Goal: Task Accomplishment & Management: Manage account settings

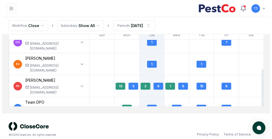
scroll to position [611, 0]
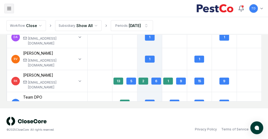
click at [11, 8] on icon "button" at bounding box center [8, 8] width 5 height 5
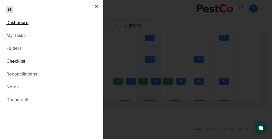
click at [21, 61] on link "Checklist" at bounding box center [51, 61] width 90 height 6
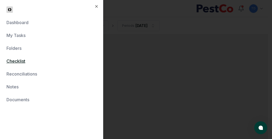
click at [149, 48] on div at bounding box center [136, 69] width 272 height 139
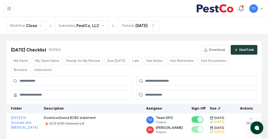
click at [53, 81] on input at bounding box center [71, 81] width 121 height 10
type input "***"
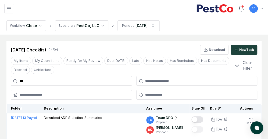
scroll to position [54, 0]
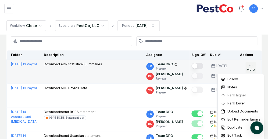
click at [252, 66] on icon "button" at bounding box center [251, 65] width 4 height 4
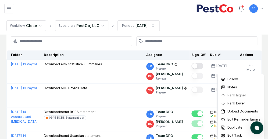
drag, startPoint x: 5, startPoint y: 51, endPoint x: 30, endPoint y: 36, distance: 29.1
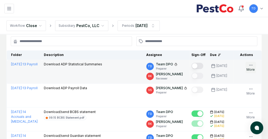
click at [251, 65] on icon "button" at bounding box center [251, 65] width 4 height 4
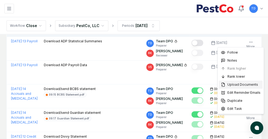
scroll to position [81, 0]
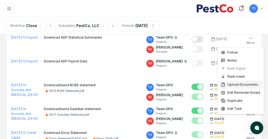
click at [239, 86] on span "Upload Documents" at bounding box center [242, 84] width 31 height 5
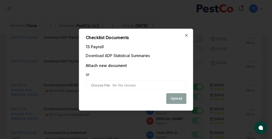
click at [104, 86] on input "file" at bounding box center [136, 86] width 101 height 10
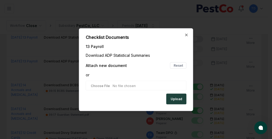
click at [98, 86] on input "file" at bounding box center [136, 86] width 101 height 10
type input "**********"
click at [150, 86] on input "file" at bounding box center [136, 86] width 101 height 10
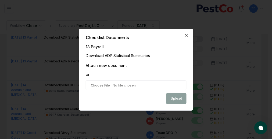
click at [97, 87] on input "file" at bounding box center [136, 86] width 101 height 10
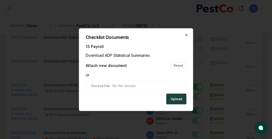
click at [100, 85] on input "file" at bounding box center [136, 86] width 101 height 10
type input "**********"
drag, startPoint x: 12, startPoint y: 97, endPoint x: 57, endPoint y: 79, distance: 48.8
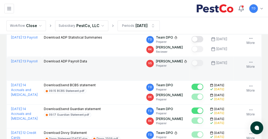
scroll to position [54, 0]
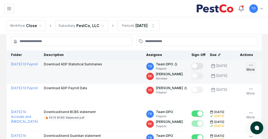
click at [250, 65] on icon "button" at bounding box center [251, 65] width 4 height 4
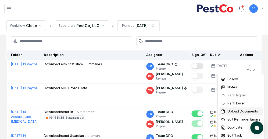
click at [232, 111] on span "Upload Documents" at bounding box center [242, 111] width 31 height 5
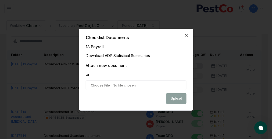
click at [103, 85] on input "file" at bounding box center [136, 86] width 101 height 10
type input "**********"
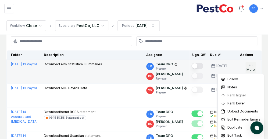
click at [250, 64] on icon "button" at bounding box center [251, 65] width 4 height 4
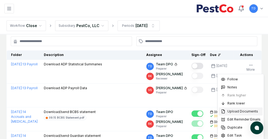
click at [233, 113] on span "Upload Documents" at bounding box center [242, 111] width 31 height 5
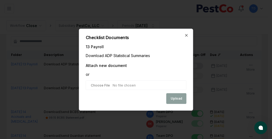
click at [118, 85] on input "file" at bounding box center [136, 86] width 101 height 10
type input "**********"
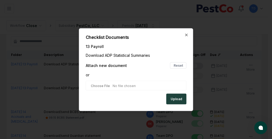
click at [174, 99] on button "Upload" at bounding box center [176, 99] width 20 height 11
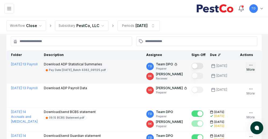
click at [251, 64] on icon "button" at bounding box center [251, 65] width 4 height 4
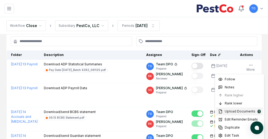
click at [239, 111] on span "Upload Documents" at bounding box center [240, 111] width 31 height 5
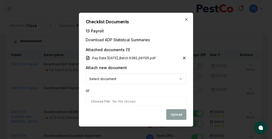
click at [101, 100] on input "file" at bounding box center [136, 101] width 101 height 10
type input "**********"
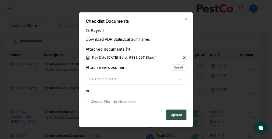
click at [175, 114] on button "Upload" at bounding box center [176, 115] width 20 height 11
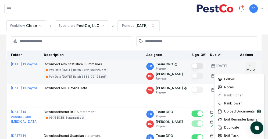
click at [250, 66] on icon "button" at bounding box center [251, 65] width 4 height 4
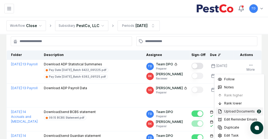
click at [232, 111] on span "Upload Documents" at bounding box center [239, 111] width 31 height 5
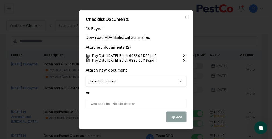
click at [102, 102] on input "file" at bounding box center [136, 104] width 101 height 10
type input "**********"
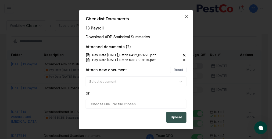
click at [175, 117] on button "Upload" at bounding box center [176, 117] width 20 height 11
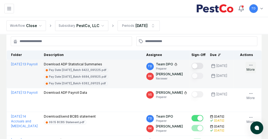
click at [252, 65] on circle "button" at bounding box center [252, 65] width 0 height 0
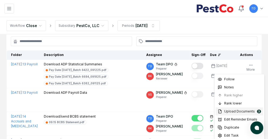
click at [231, 110] on span "Upload Documents" at bounding box center [239, 111] width 31 height 5
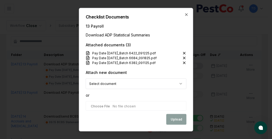
click at [103, 107] on input "file" at bounding box center [136, 106] width 101 height 10
type input "**********"
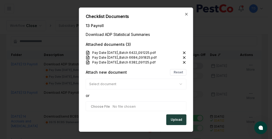
click at [177, 121] on button "Upload" at bounding box center [176, 120] width 20 height 11
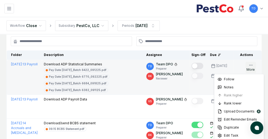
click at [250, 65] on icon "button" at bounding box center [251, 65] width 4 height 4
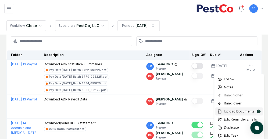
click at [234, 113] on span "Upload Documents" at bounding box center [239, 111] width 31 height 5
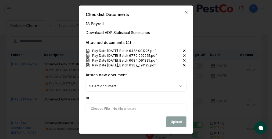
click at [116, 109] on input "file" at bounding box center [136, 109] width 101 height 10
type input "**********"
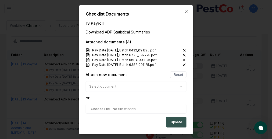
click at [175, 120] on button "Upload" at bounding box center [176, 122] width 20 height 11
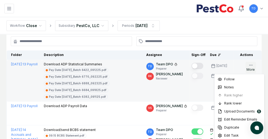
click at [250, 64] on icon "button" at bounding box center [251, 65] width 4 height 4
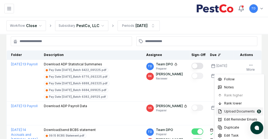
click at [234, 112] on span "Upload Documents" at bounding box center [239, 111] width 31 height 5
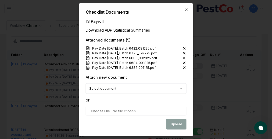
click at [103, 110] on input "file" at bounding box center [136, 111] width 101 height 10
type input "**********"
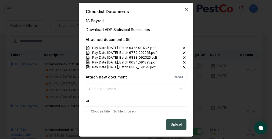
click at [176, 125] on button "Upload" at bounding box center [176, 125] width 20 height 11
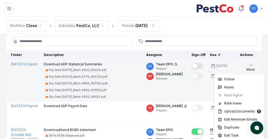
click at [250, 66] on icon "button" at bounding box center [251, 65] width 4 height 4
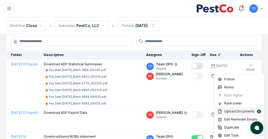
click at [229, 110] on span "Upload Documents" at bounding box center [239, 111] width 31 height 5
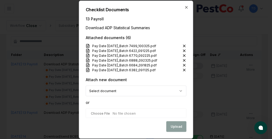
click at [102, 114] on input "file" at bounding box center [136, 114] width 101 height 10
type input "**********"
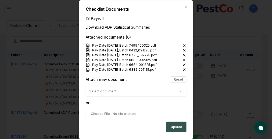
click at [174, 128] on button "Upload" at bounding box center [176, 127] width 20 height 11
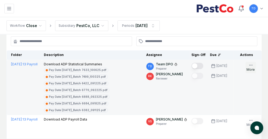
click at [253, 65] on button "More" at bounding box center [250, 67] width 10 height 11
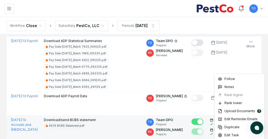
scroll to position [107, 0]
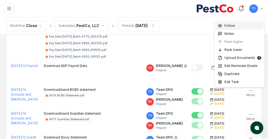
click at [239, 26] on div "Follow" at bounding box center [239, 26] width 48 height 8
click at [234, 26] on span "Unfollow" at bounding box center [231, 25] width 14 height 5
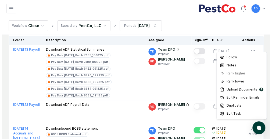
scroll to position [81, 0]
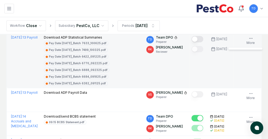
click at [188, 63] on td "TD Team DPO Preparer [PERSON_NAME] Reviewer" at bounding box center [166, 60] width 45 height 55
click at [217, 39] on div "[DATE]" at bounding box center [221, 39] width 11 height 5
click at [225, 38] on div "[DATE]" at bounding box center [221, 39] width 11 height 5
click at [254, 38] on button "More" at bounding box center [250, 40] width 10 height 11
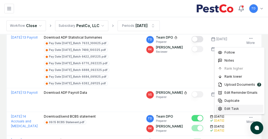
click at [238, 109] on div "Edit Task" at bounding box center [239, 109] width 48 height 8
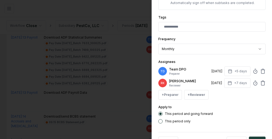
scroll to position [134, 0]
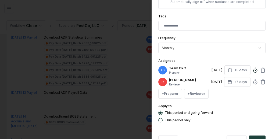
click at [253, 70] on icon at bounding box center [255, 70] width 5 height 5
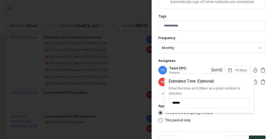
click at [186, 102] on input "******" at bounding box center [209, 103] width 81 height 10
click at [180, 103] on input "******" at bounding box center [209, 103] width 81 height 10
type textarea "*"
type input "******"
click at [210, 128] on form "**********" at bounding box center [211, 11] width 107 height 279
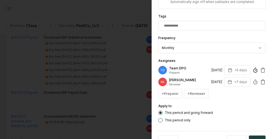
click at [253, 70] on icon at bounding box center [255, 70] width 5 height 5
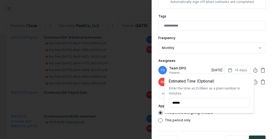
click at [203, 135] on div "Delete Cancel Save" at bounding box center [211, 141] width 107 height 20
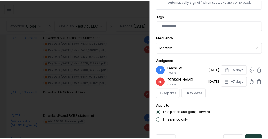
scroll to position [152, 0]
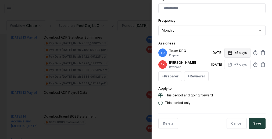
click at [234, 53] on button "+5 days" at bounding box center [237, 53] width 26 height 10
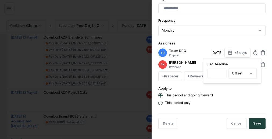
click at [253, 52] on icon at bounding box center [255, 52] width 5 height 5
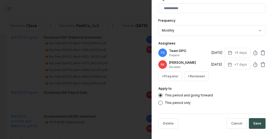
click at [251, 123] on button "Save" at bounding box center [257, 123] width 17 height 11
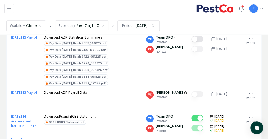
scroll to position [54, 0]
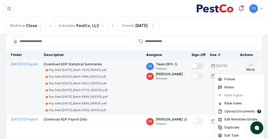
click at [252, 65] on circle "button" at bounding box center [252, 65] width 0 height 0
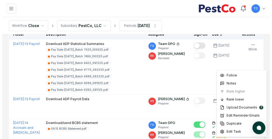
scroll to position [107, 0]
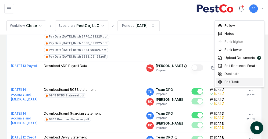
click at [233, 82] on span "Edit Task" at bounding box center [231, 82] width 15 height 5
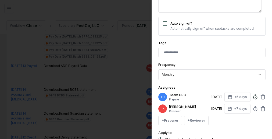
click at [253, 96] on circle at bounding box center [254, 97] width 3 height 3
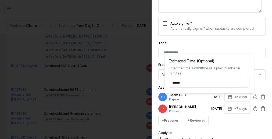
click at [244, 123] on div "+ Preparer + Reviewer" at bounding box center [211, 121] width 107 height 10
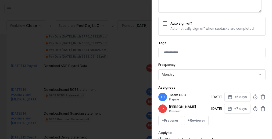
scroll to position [152, 0]
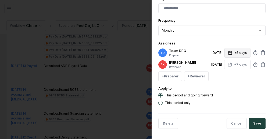
click at [236, 54] on button "+5 days" at bounding box center [237, 53] width 26 height 10
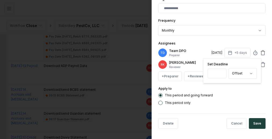
click at [242, 97] on div "This period and going forward" at bounding box center [211, 95] width 107 height 4
click at [232, 121] on button "Cancel" at bounding box center [236, 123] width 20 height 11
type textarea "*"
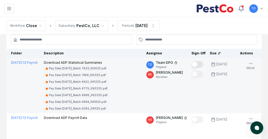
scroll to position [54, 0]
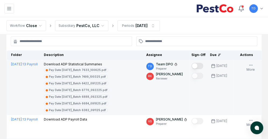
click at [198, 66] on button "Mark complete" at bounding box center [197, 66] width 12 height 6
type button "on"
click at [9, 97] on td "[DATE] : 13 Payroll" at bounding box center [24, 87] width 35 height 55
